Goal: Transaction & Acquisition: Purchase product/service

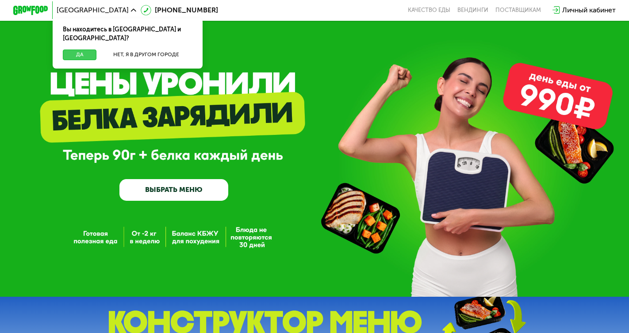
click at [77, 50] on button "Да" at bounding box center [80, 55] width 34 height 11
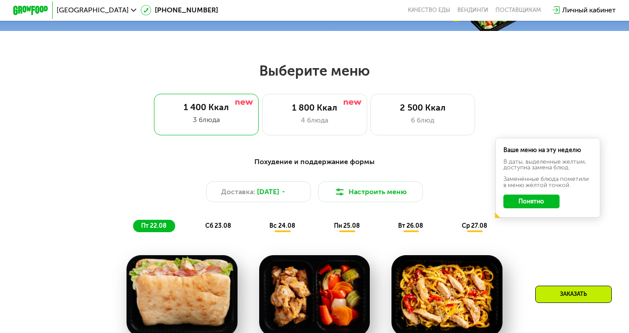
scroll to position [299, 0]
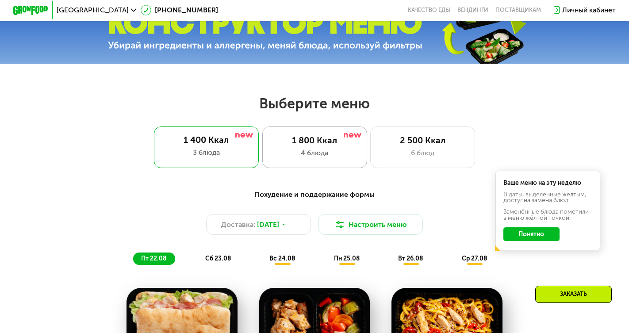
click at [370, 159] on div "1 800 Ккал 4 блюда" at bounding box center [422, 147] width 105 height 42
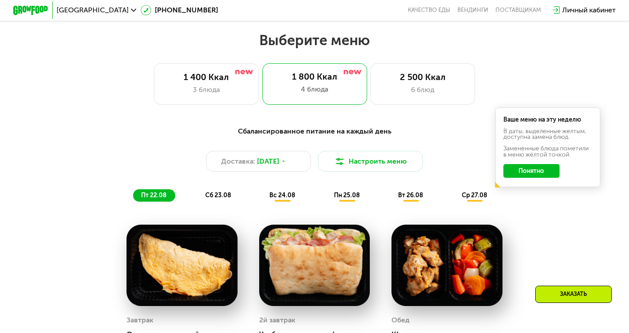
scroll to position [362, 0]
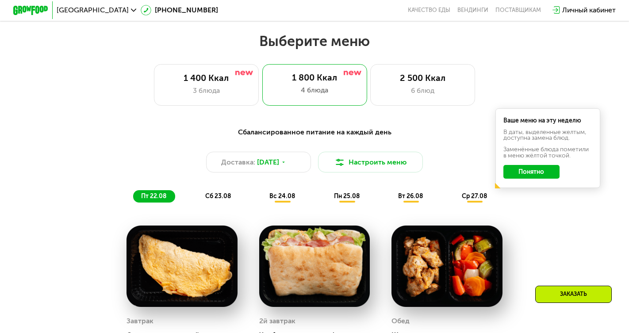
click at [532, 174] on button "Понятно" at bounding box center [531, 172] width 56 height 14
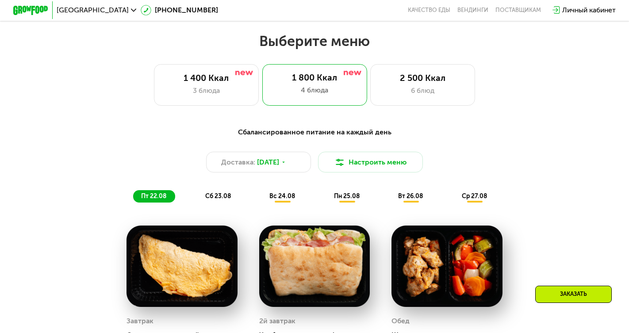
click at [218, 197] on span "сб 23.08" at bounding box center [218, 196] width 26 height 8
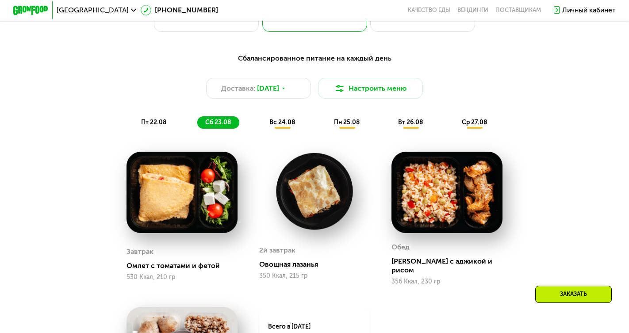
scroll to position [436, 0]
click at [276, 120] on span "вс 24.08" at bounding box center [282, 123] width 26 height 8
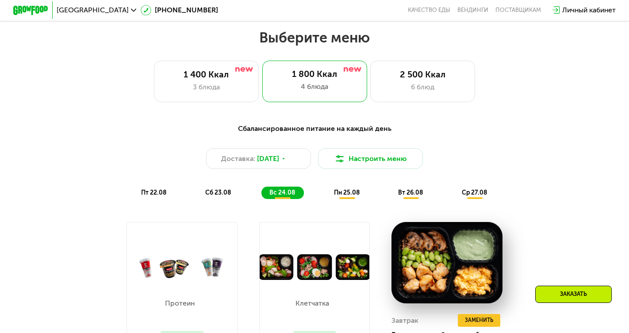
scroll to position [306, 0]
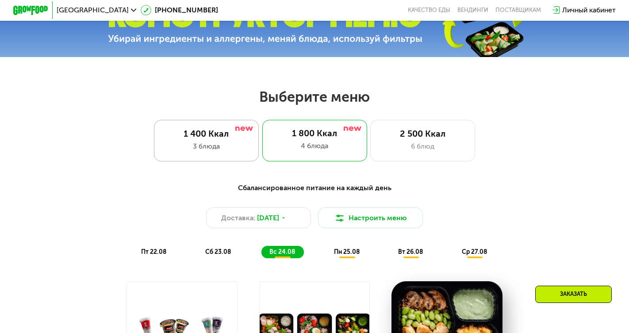
click at [209, 134] on div "1 400 Ккал" at bounding box center [206, 134] width 87 height 11
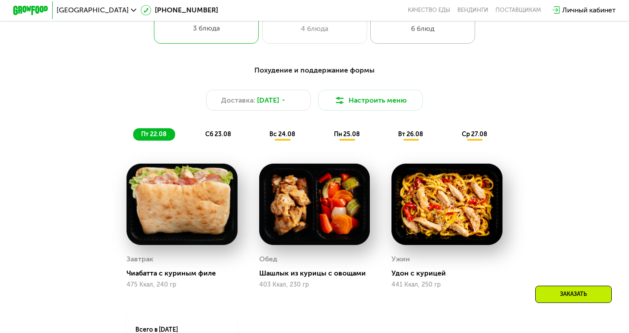
scroll to position [483, 0]
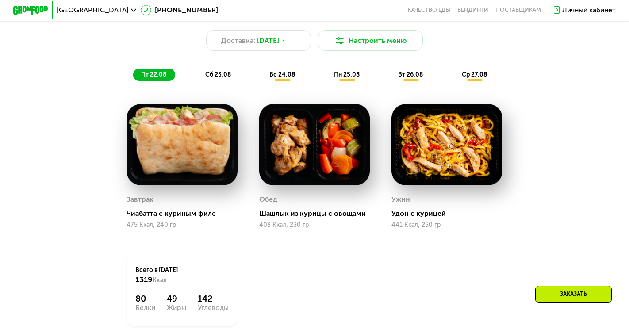
click at [326, 80] on div "вс 24.08" at bounding box center [347, 75] width 42 height 12
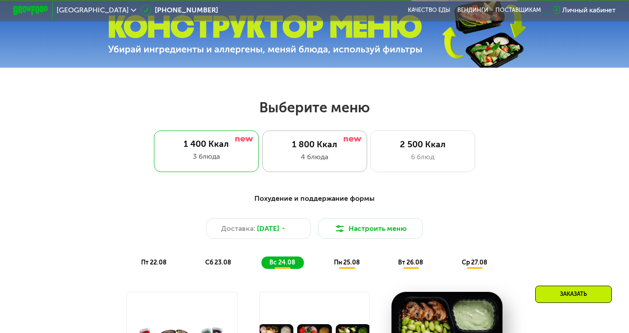
scroll to position [302, 0]
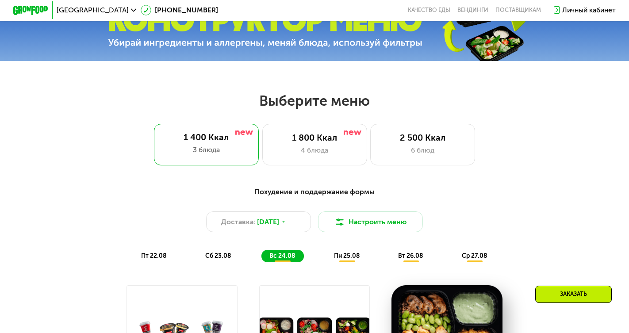
click at [344, 257] on span "пн 25.08" at bounding box center [347, 256] width 26 height 8
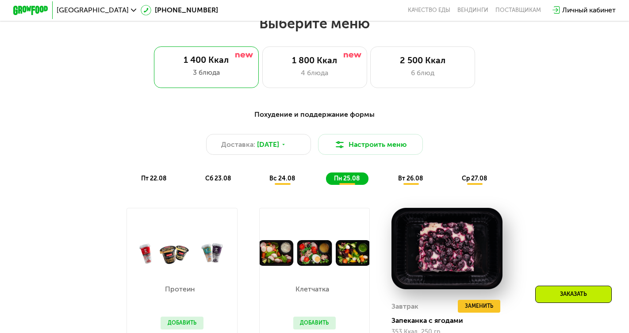
scroll to position [375, 0]
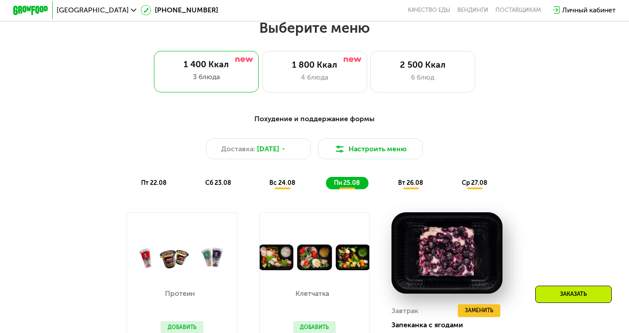
click at [412, 179] on span "вт 26.08" at bounding box center [410, 183] width 25 height 8
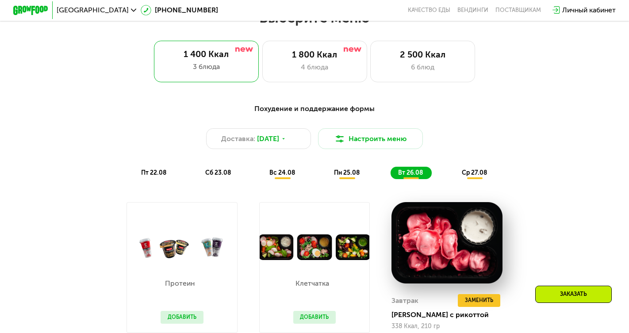
scroll to position [378, 0]
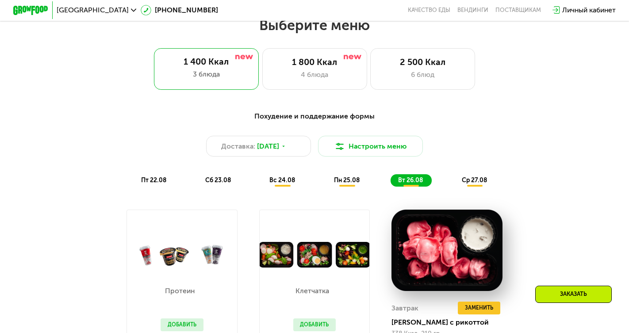
click at [480, 176] on div "ср 27.08" at bounding box center [475, 180] width 42 height 12
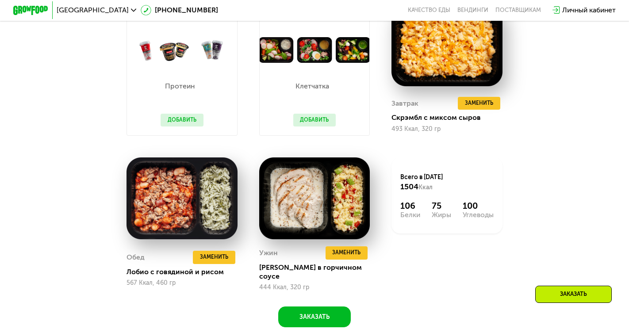
scroll to position [649, 0]
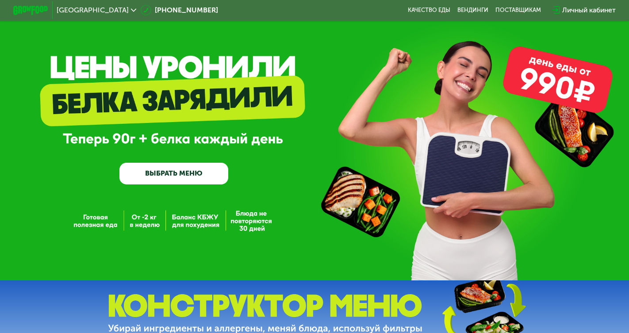
click at [186, 174] on link "ВЫБРАТЬ МЕНЮ" at bounding box center [173, 174] width 109 height 22
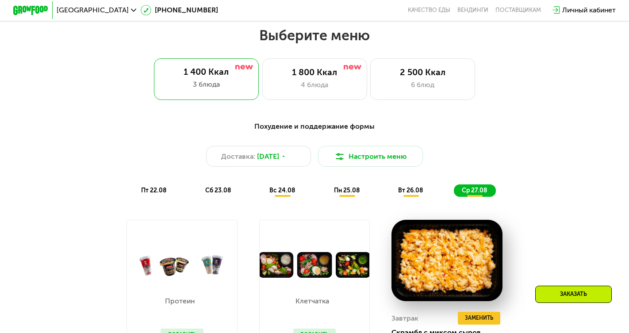
scroll to position [373, 0]
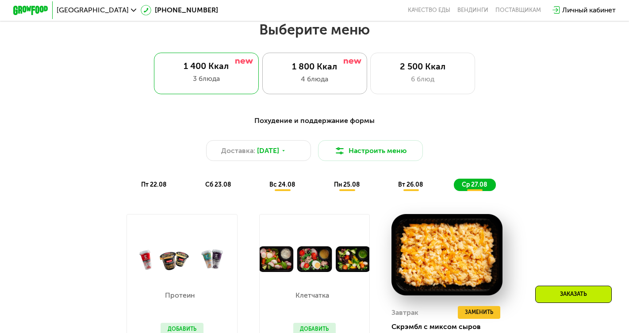
click at [344, 75] on div "4 блюда" at bounding box center [314, 79] width 87 height 11
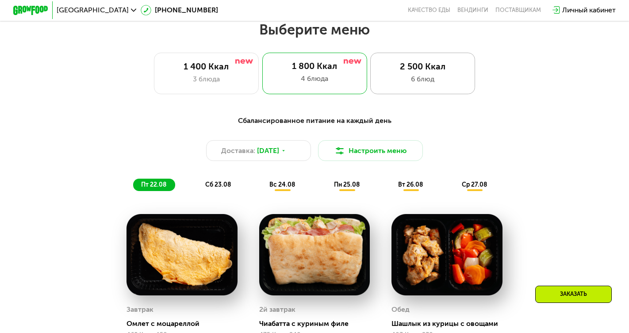
click at [438, 72] on div "2 500 Ккал 6 блюд" at bounding box center [422, 74] width 105 height 42
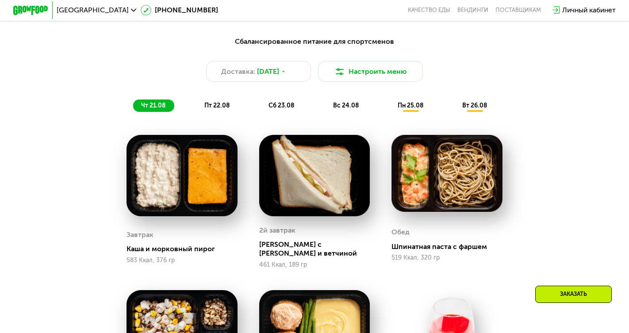
scroll to position [383, 0]
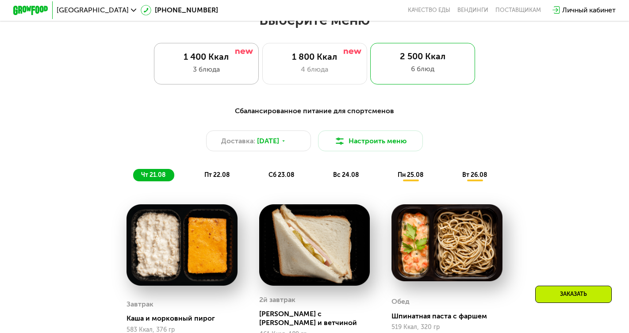
click at [262, 75] on div "1 400 Ккал 3 блюда" at bounding box center [314, 64] width 105 height 42
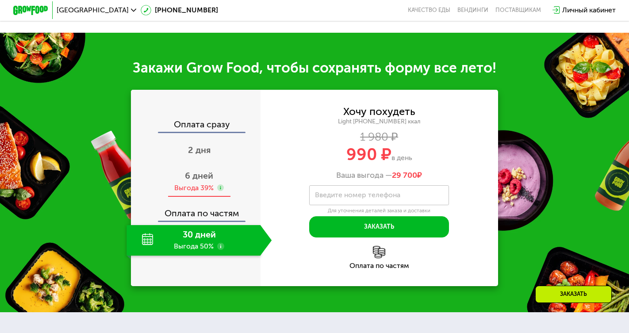
scroll to position [845, 0]
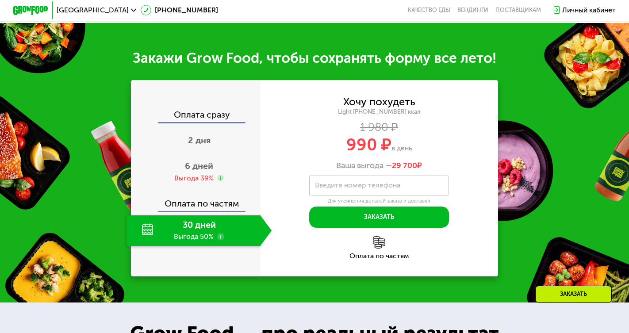
click at [370, 245] on div "Оплата по частям" at bounding box center [378, 247] width 237 height 23
click at [309, 161] on div "Ваша выгода — 29 700 ₽" at bounding box center [378, 166] width 237 height 10
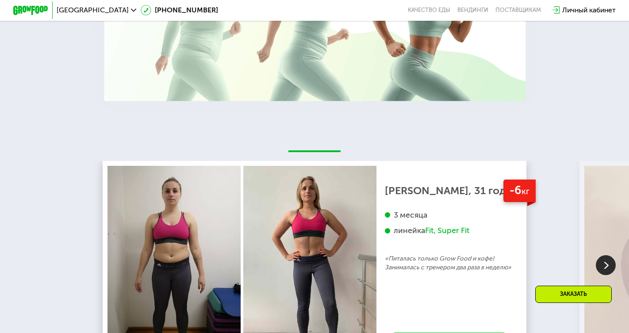
scroll to position [1359, 0]
click at [454, 226] on div "Fit, Super Fit" at bounding box center [447, 231] width 44 height 10
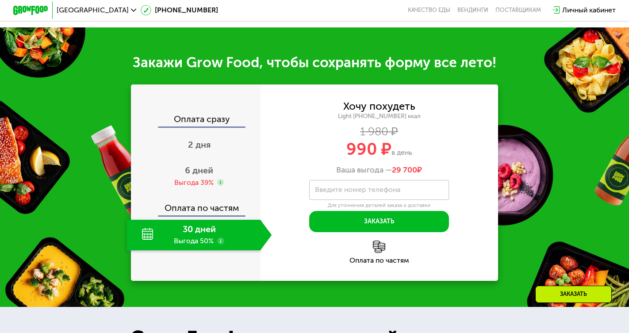
scroll to position [840, 0]
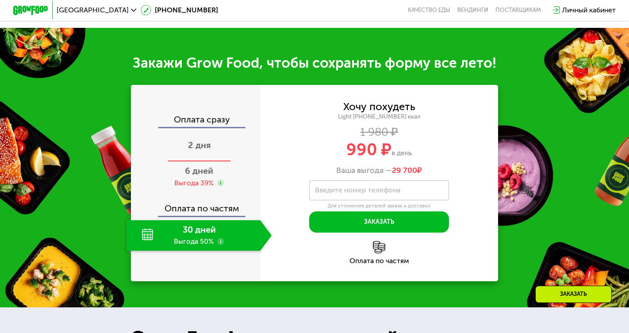
click at [203, 142] on span "2 дня" at bounding box center [199, 145] width 23 height 11
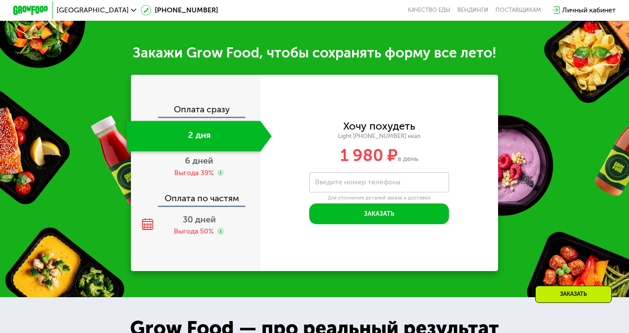
scroll to position [857, 0]
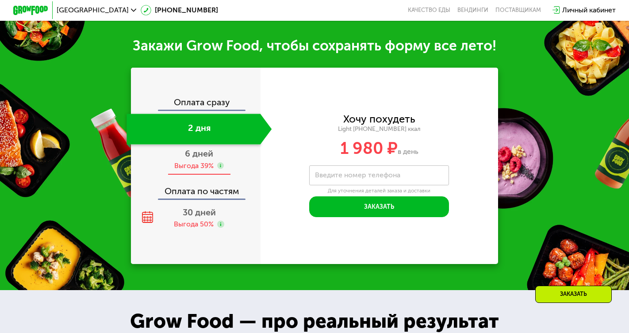
click at [194, 167] on div "6 дней Выгода 39%" at bounding box center [198, 160] width 145 height 31
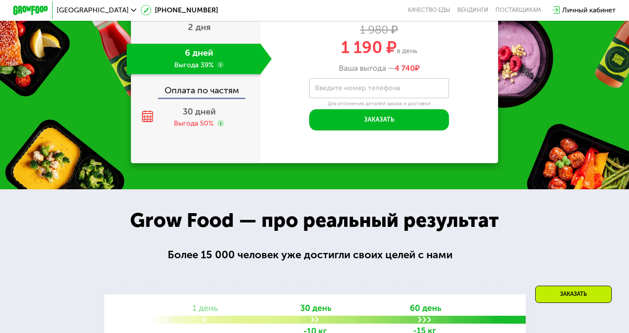
scroll to position [890, 0]
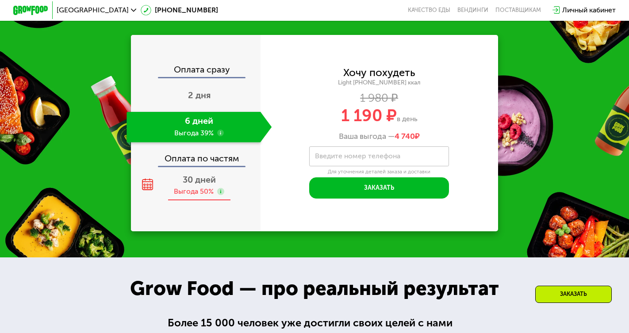
click at [188, 179] on span "30 дней" at bounding box center [199, 179] width 33 height 11
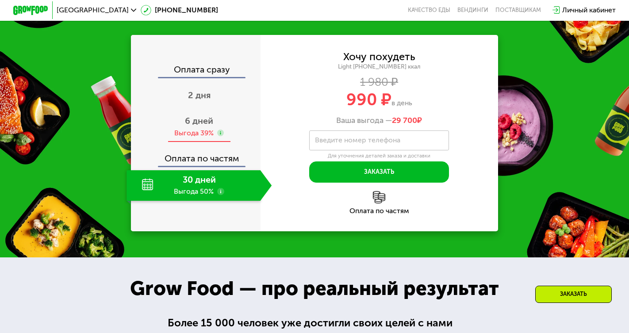
click at [199, 121] on span "6 дней" at bounding box center [199, 120] width 28 height 11
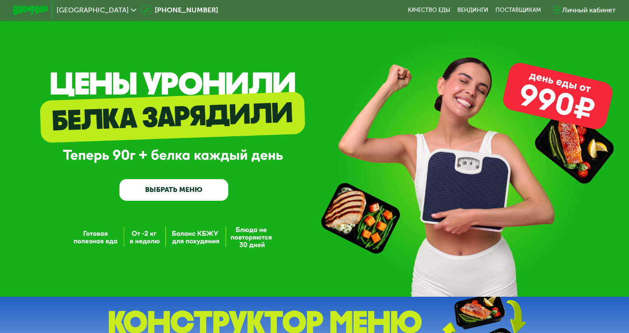
scroll to position [0, 0]
click at [474, 10] on link "Вендинги" at bounding box center [472, 10] width 31 height 7
